Goal: Navigation & Orientation: Find specific page/section

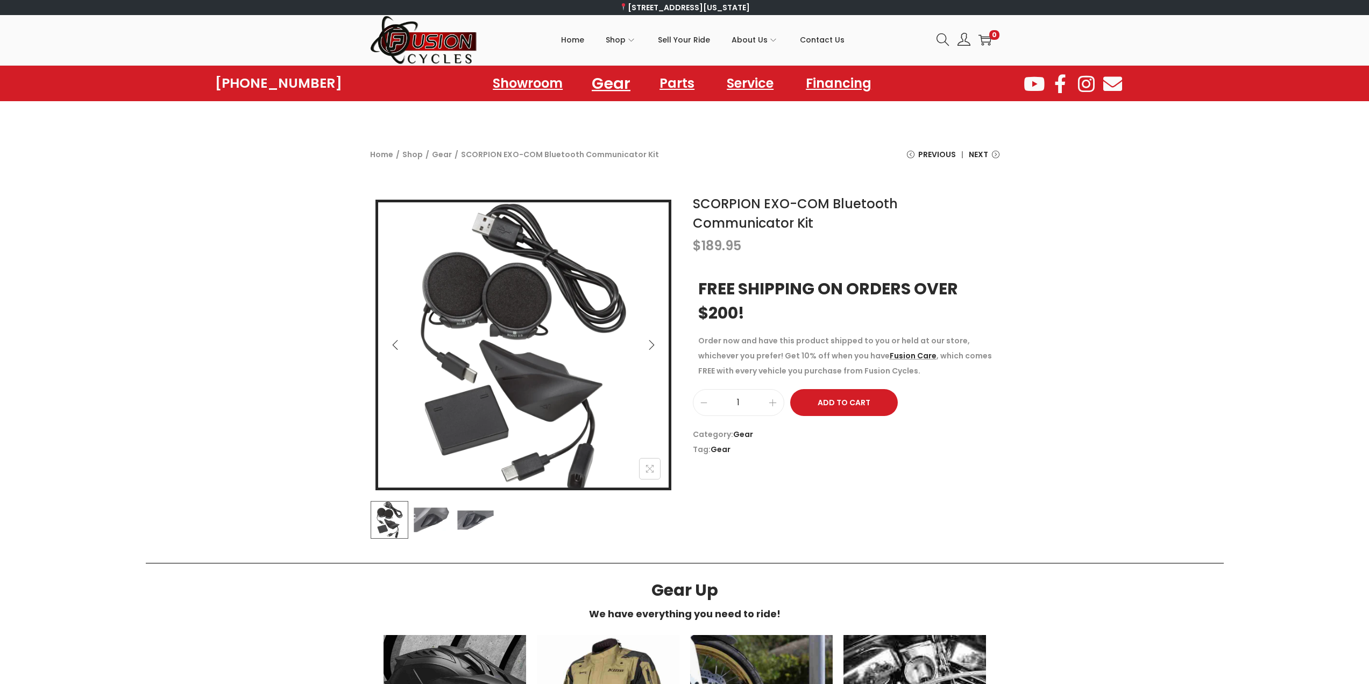
click at [621, 81] on link "Gear" at bounding box center [611, 83] width 65 height 30
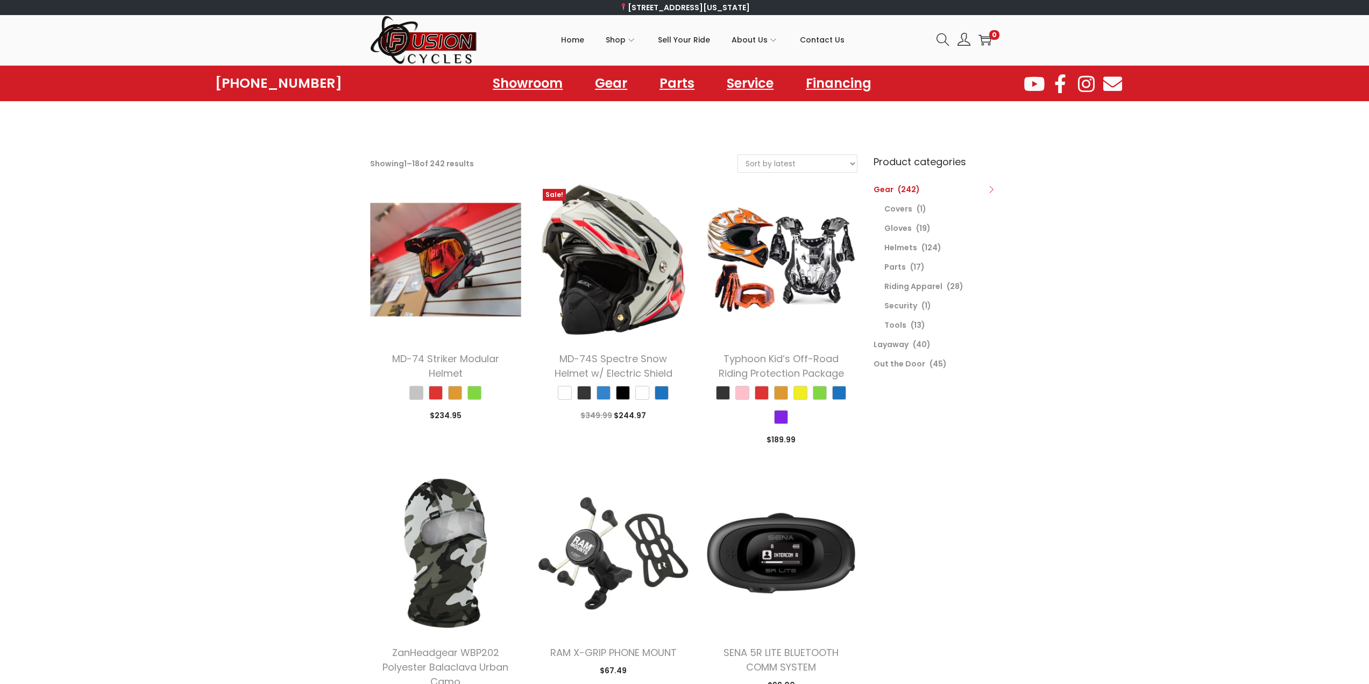
click at [935, 40] on div "Login / Register image/svg+xml 0" at bounding box center [963, 40] width 71 height 23
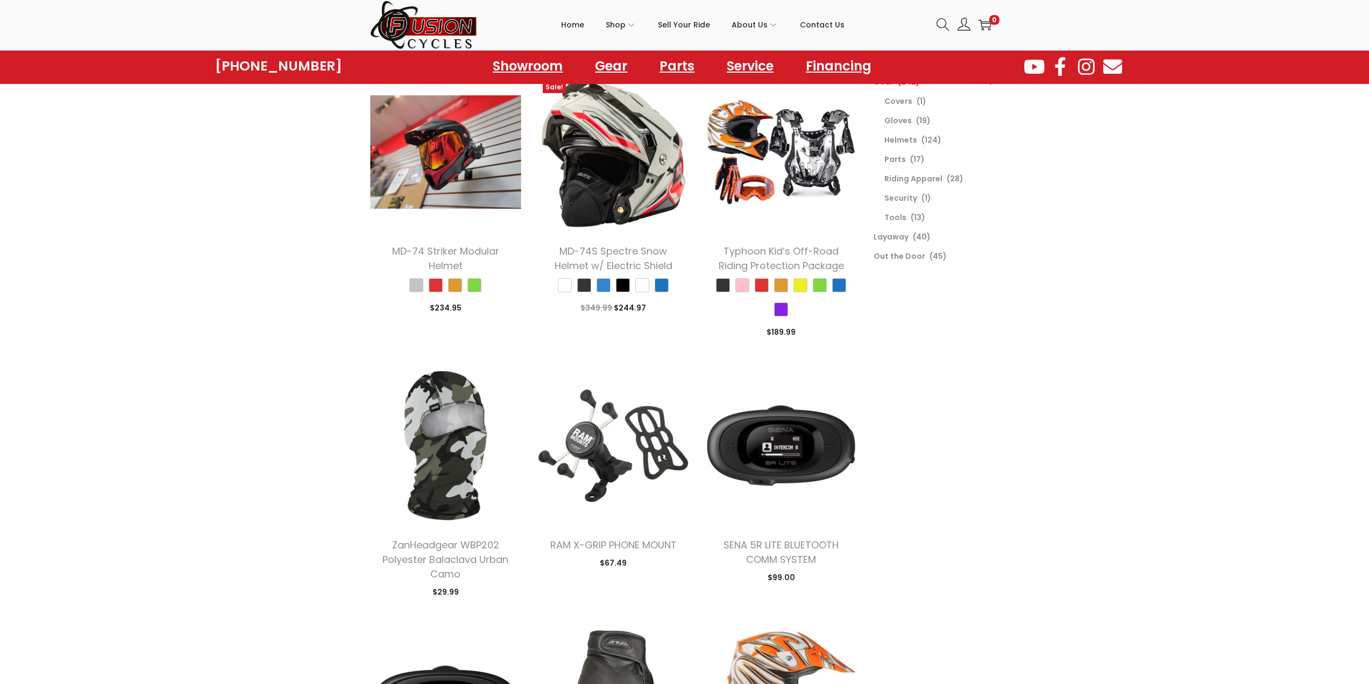
scroll to position [54, 0]
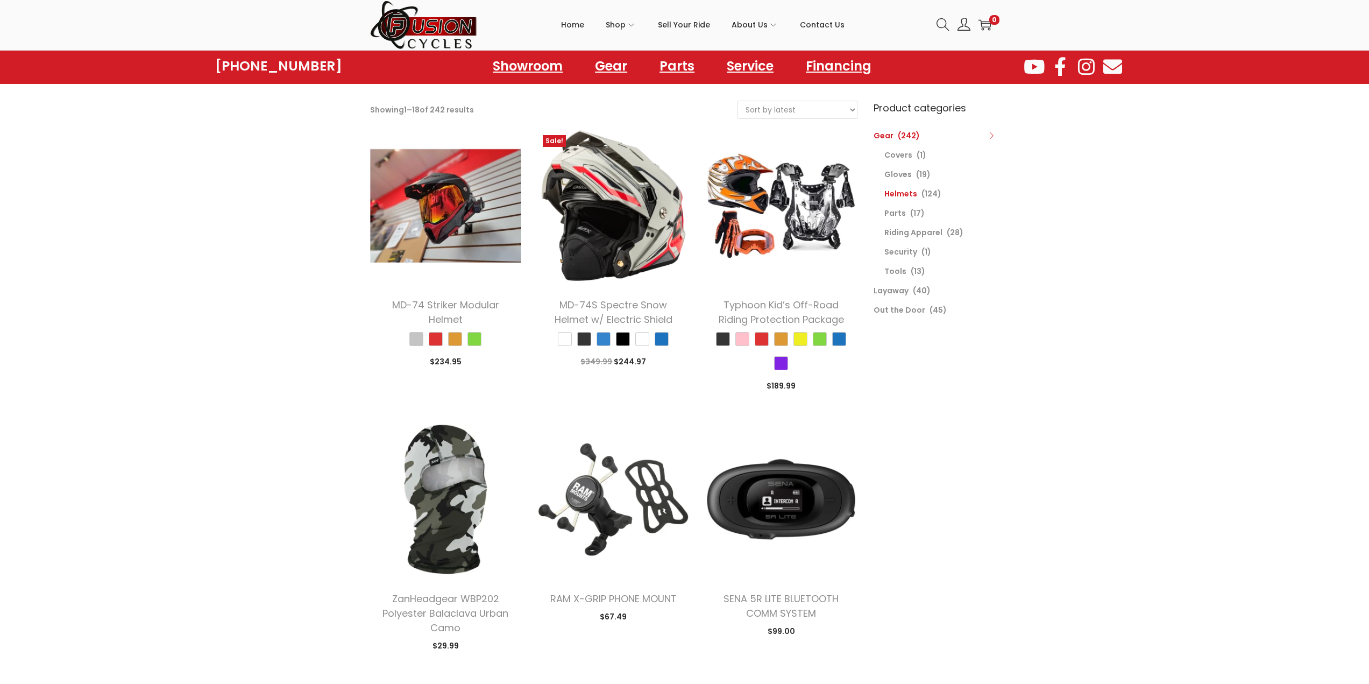
click at [905, 197] on link "Helmets" at bounding box center [900, 193] width 33 height 11
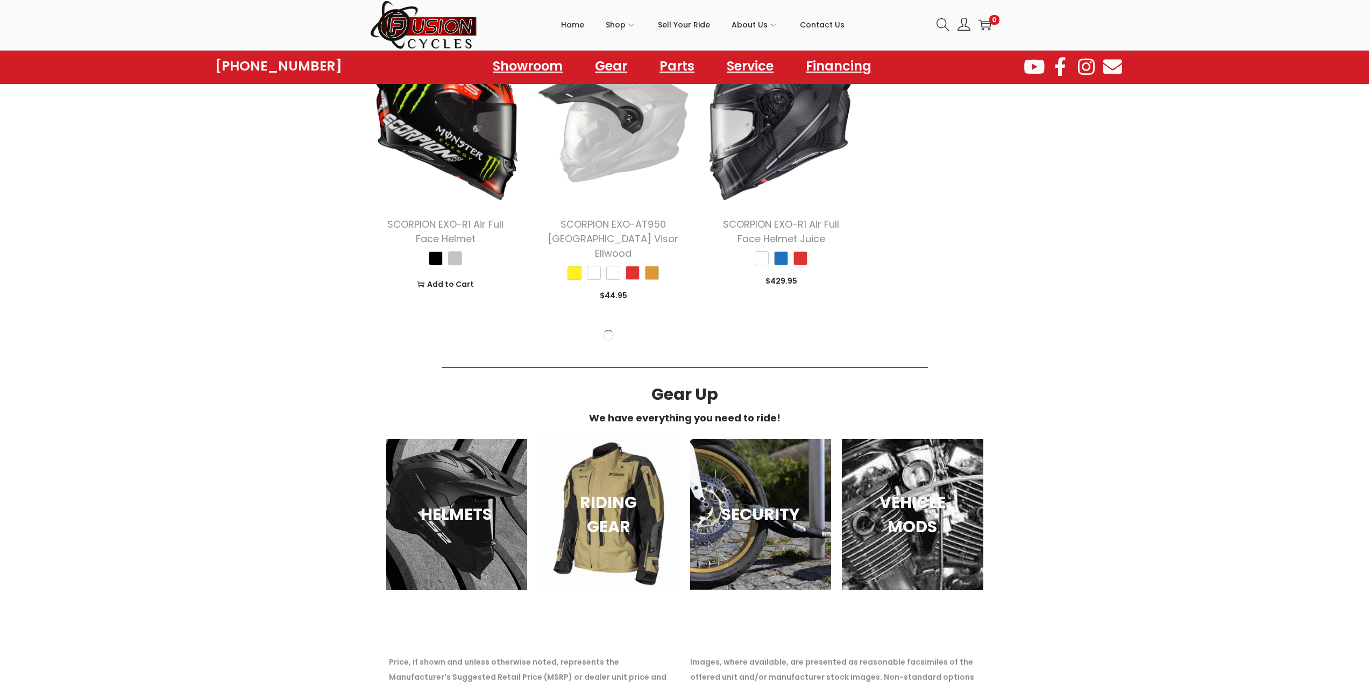
scroll to position [1560, 0]
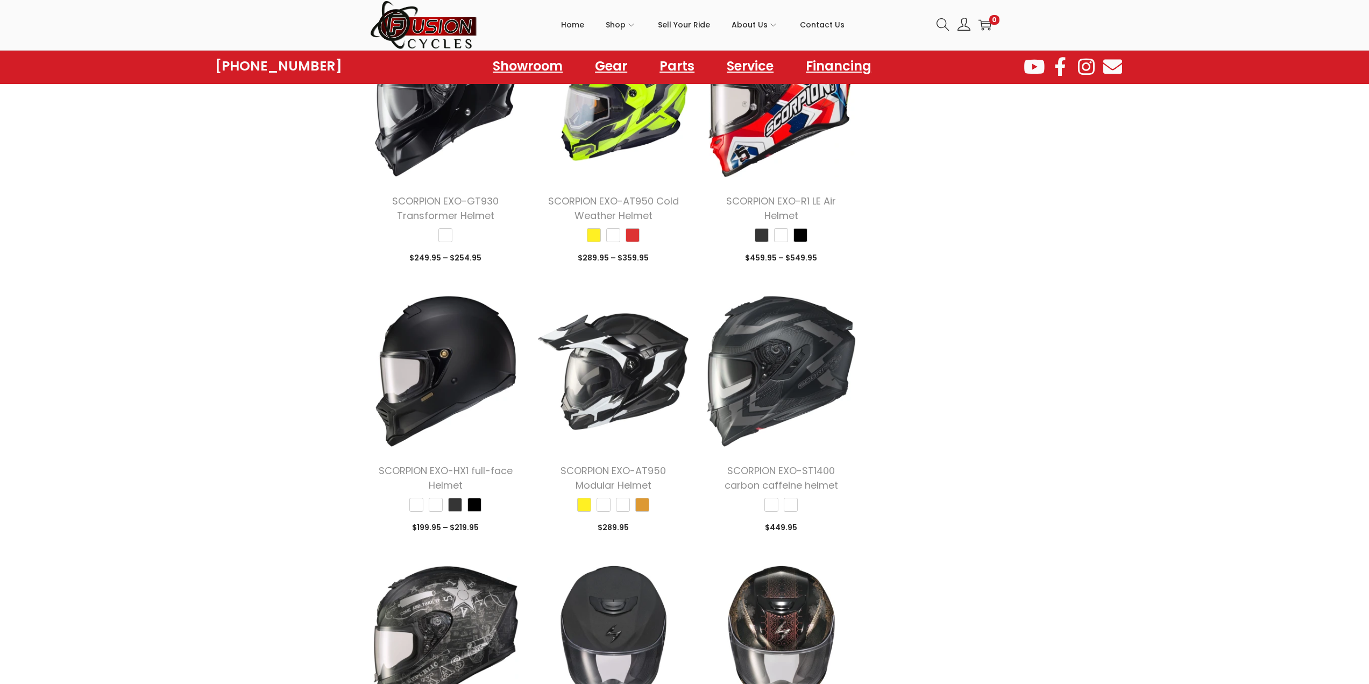
scroll to position [2313, 0]
